Goal: Task Accomplishment & Management: Complete application form

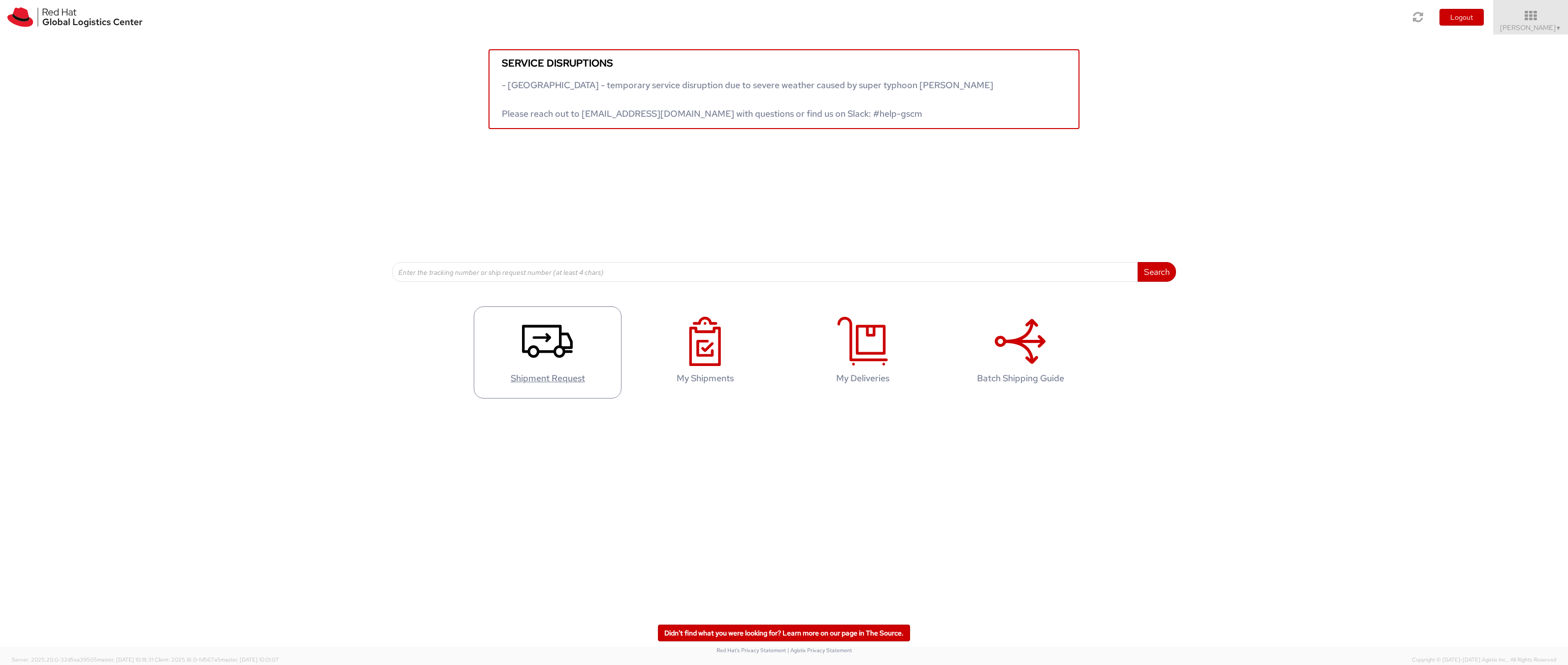
click at [544, 352] on icon at bounding box center [547, 341] width 51 height 49
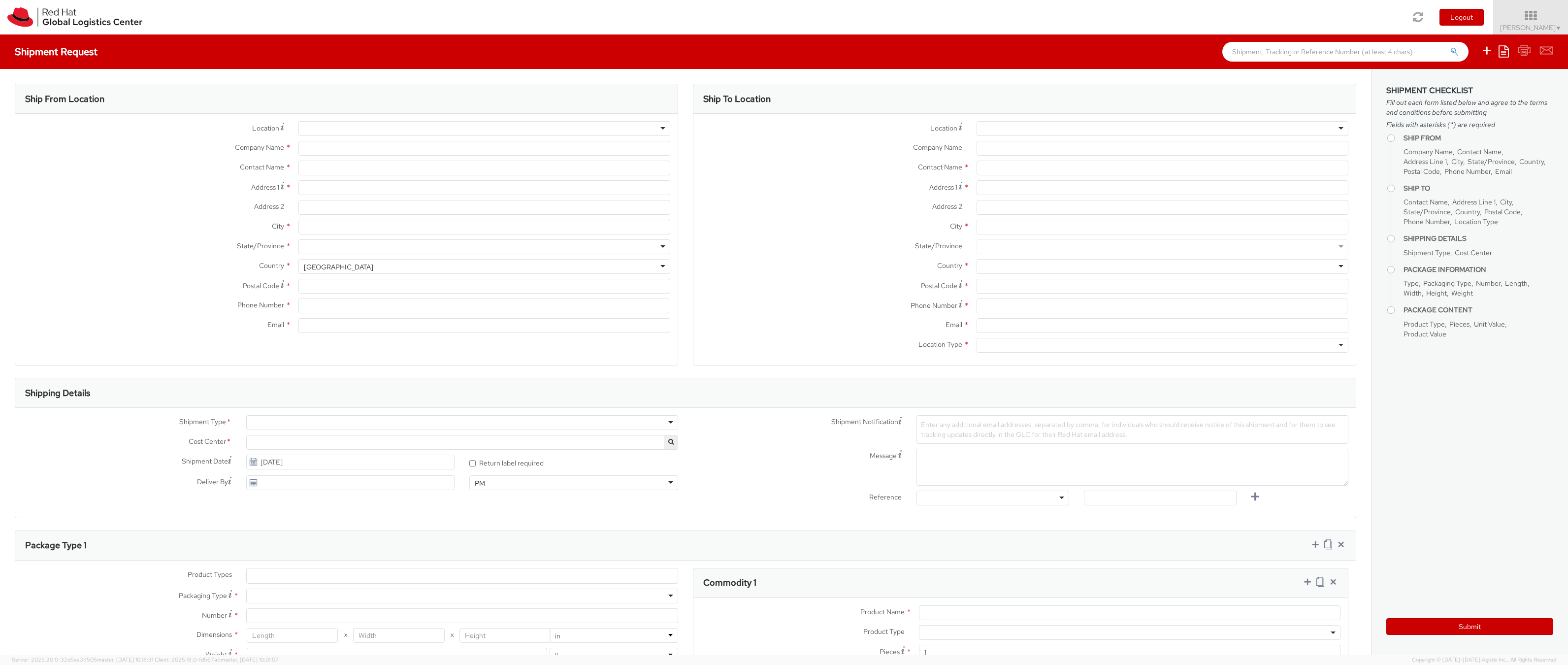
select select "805"
select select
type input "Red Hat FZ-LLC."
type input "[PERSON_NAME]"
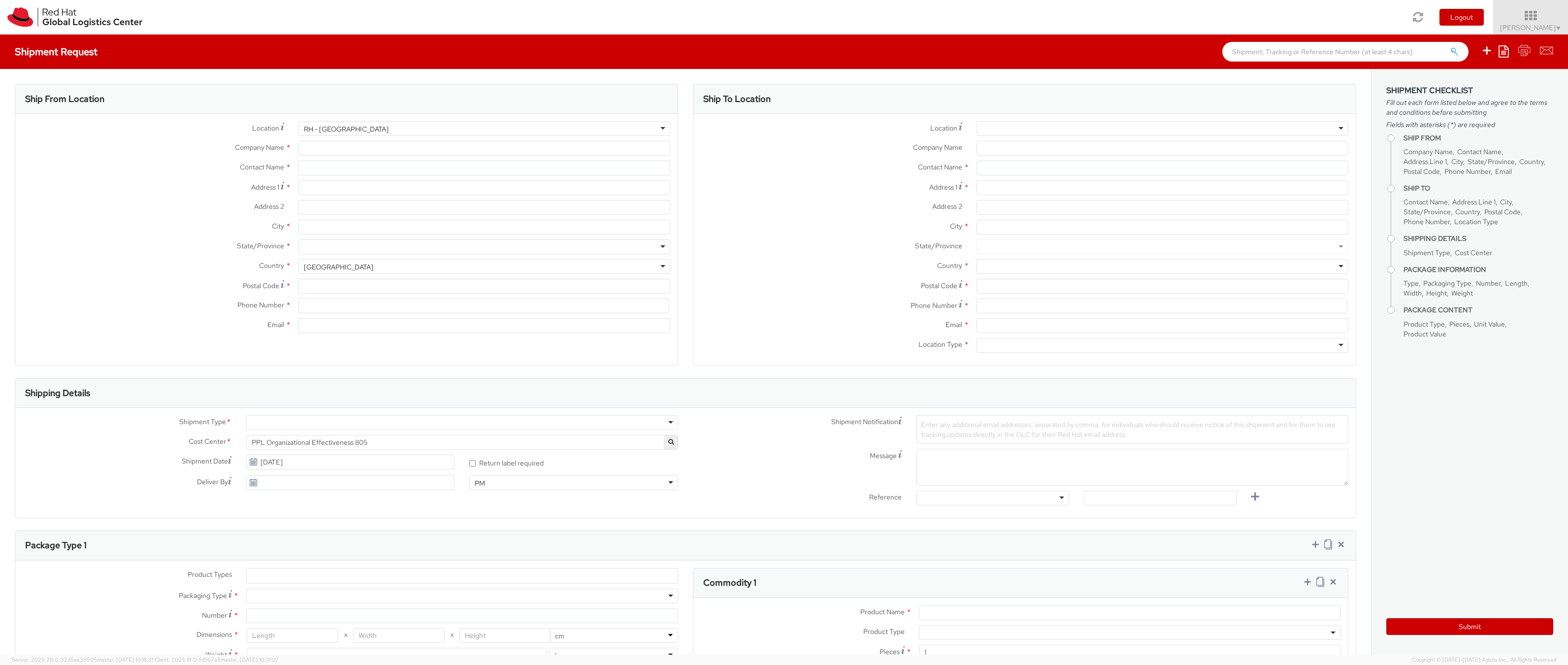
type input "Office Park Building, Block A"
type input "Office 406A, Dubai Knowledge Village"
type input "DUBAI"
type input "971 4 4494 100"
type input "mrainbow@redhat.com"
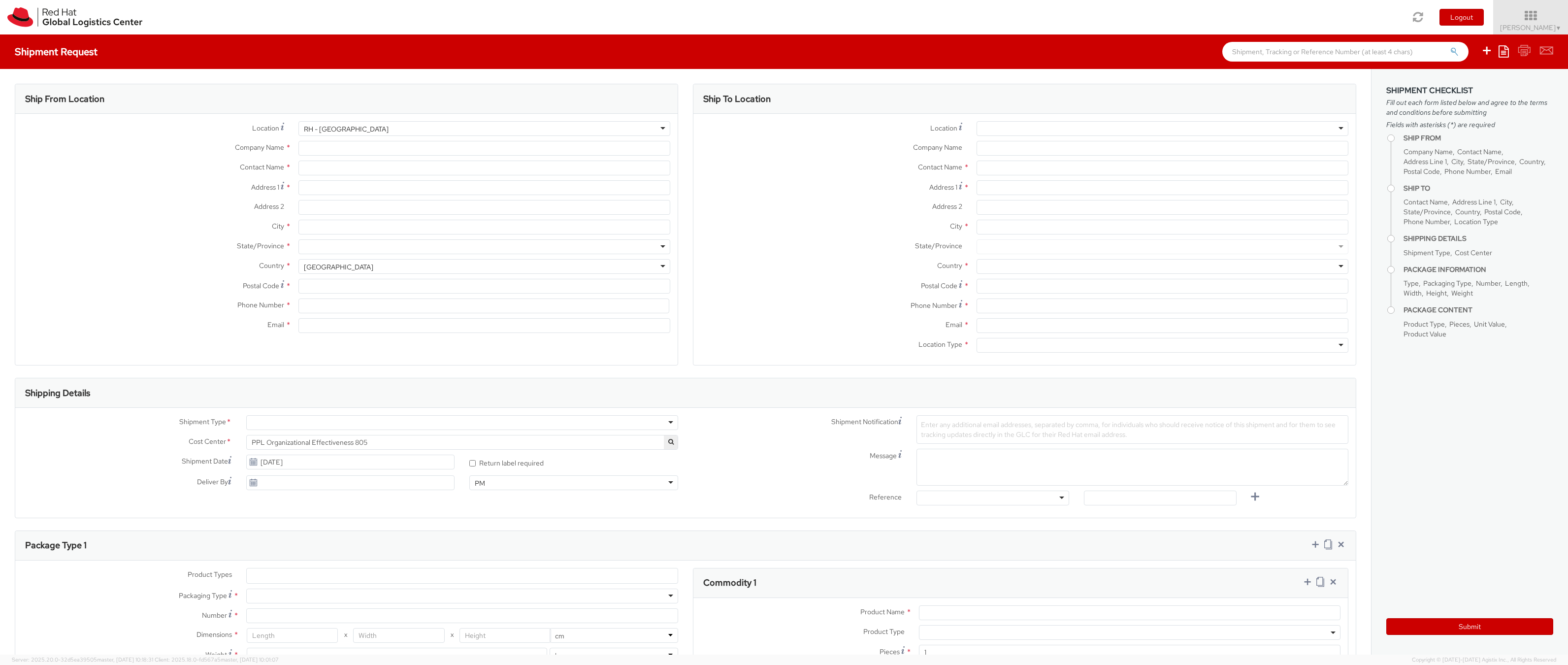
select select "CM"
select select "KGS"
